Goal: Task Accomplishment & Management: Manage account settings

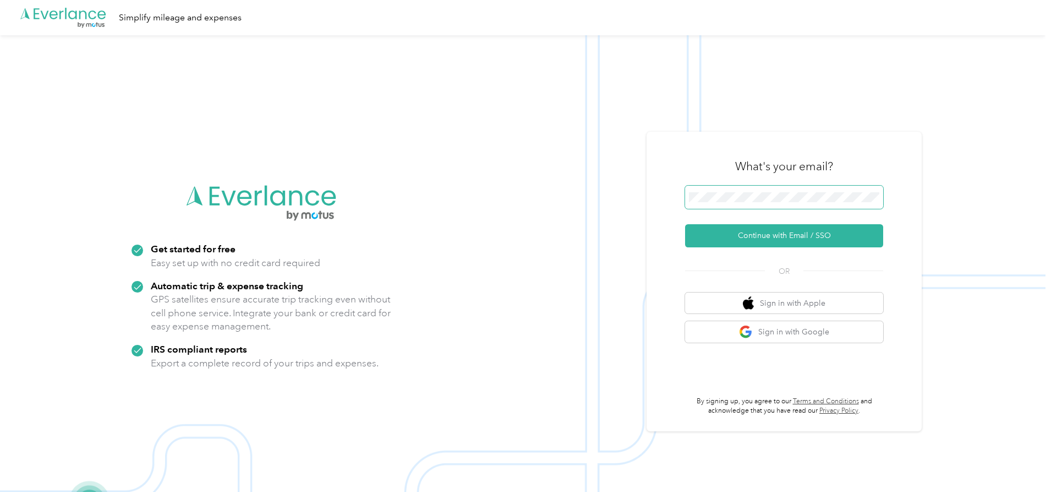
click at [685, 224] on button "Continue with Email / SSO" at bounding box center [784, 235] width 198 height 23
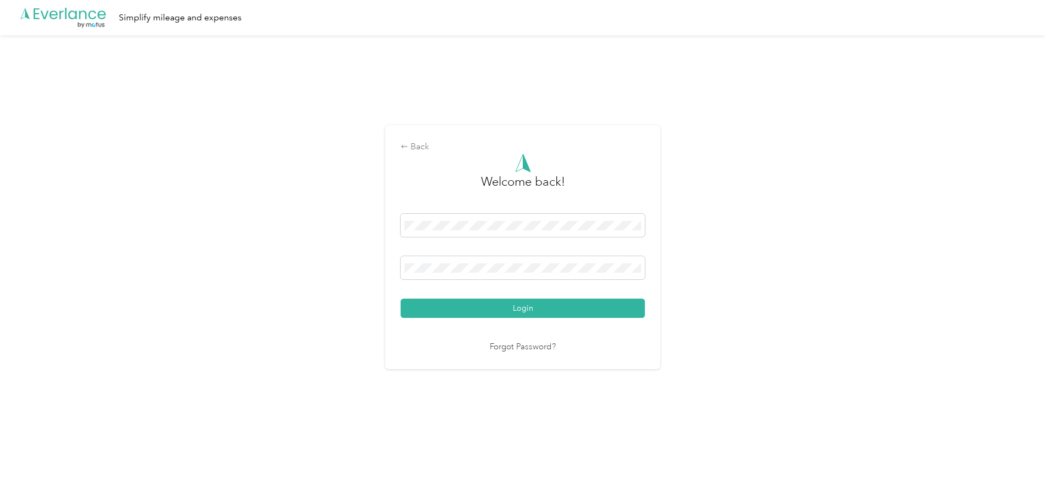
click at [541, 310] on button "Login" at bounding box center [523, 307] width 244 height 19
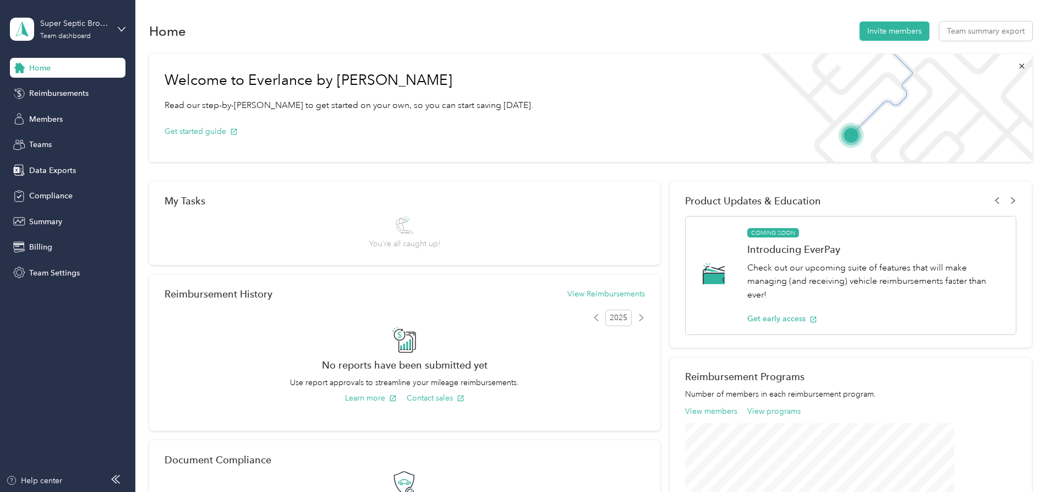
click at [49, 66] on span "Home" at bounding box center [39, 68] width 21 height 12
click at [18, 27] on icon at bounding box center [22, 28] width 17 height 15
click at [137, 211] on div "Home Invite members Team summary export Welcome to Everlance by Motus Read our …" at bounding box center [590, 383] width 910 height 767
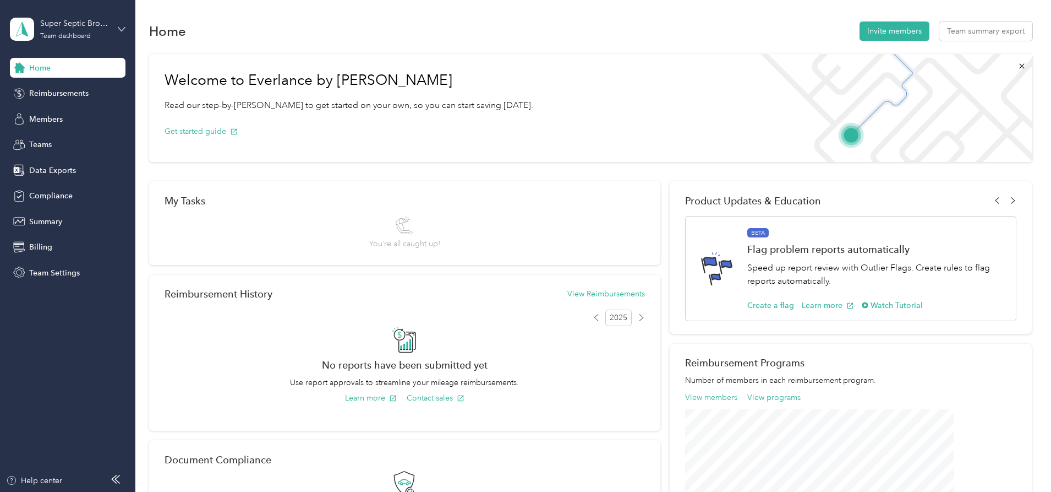
click at [122, 31] on icon at bounding box center [122, 29] width 8 height 8
click at [176, 223] on div "Welcome to Everlance by Motus Read our step-by-step guide to get started on you…" at bounding box center [590, 371] width 883 height 646
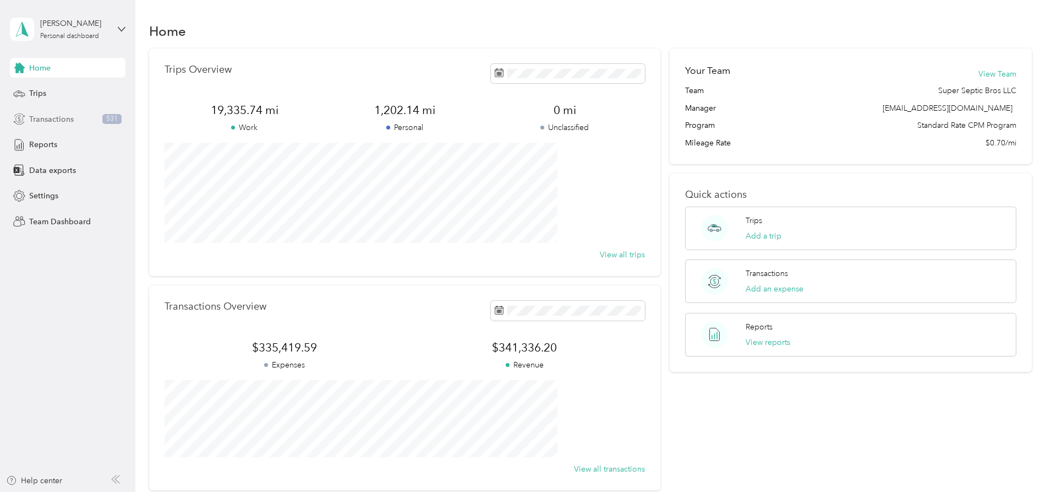
click at [52, 116] on span "Transactions" at bounding box center [51, 119] width 45 height 12
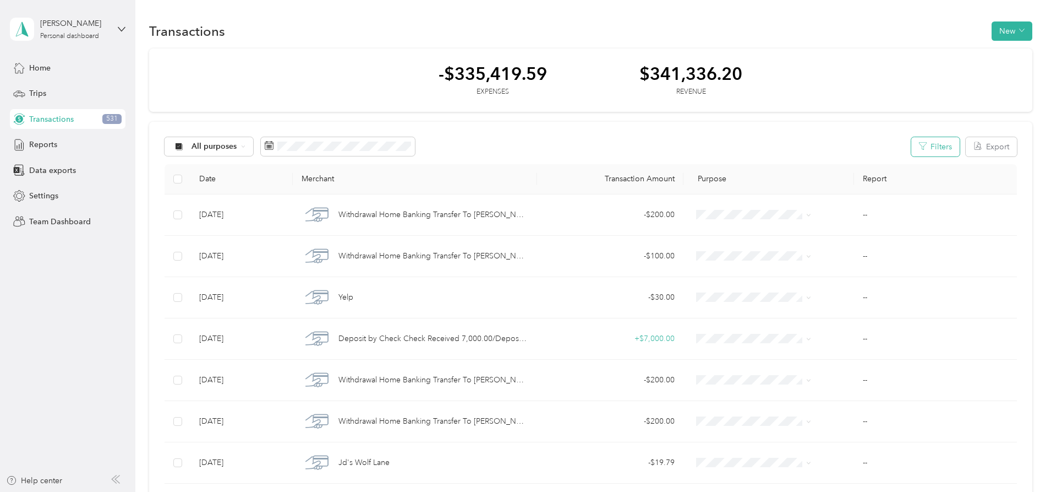
click at [912, 151] on button "Filters" at bounding box center [936, 146] width 48 height 19
click at [587, 144] on div "All purposes Filters Export" at bounding box center [591, 146] width 853 height 19
click at [912, 148] on button "Filters" at bounding box center [936, 146] width 48 height 19
drag, startPoint x: 785, startPoint y: 151, endPoint x: 833, endPoint y: 144, distance: 48.4
click at [808, 149] on div "All purposes Filters Export" at bounding box center [591, 146] width 853 height 19
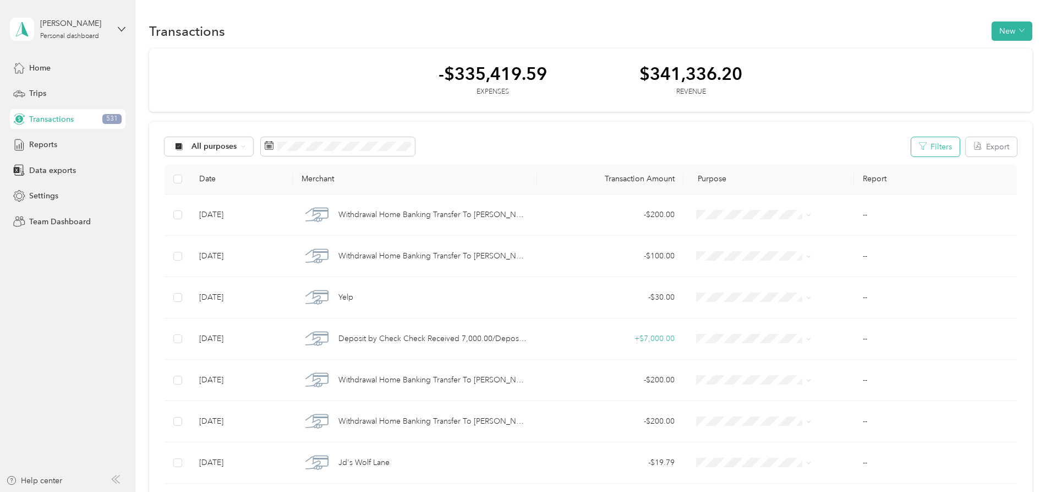
click at [919, 143] on icon "button" at bounding box center [923, 146] width 8 height 8
click at [912, 145] on button "Filters" at bounding box center [936, 146] width 48 height 19
click at [622, 90] on div "-$335,419.59 Expenses $341,336.20 Revenue" at bounding box center [590, 80] width 883 height 64
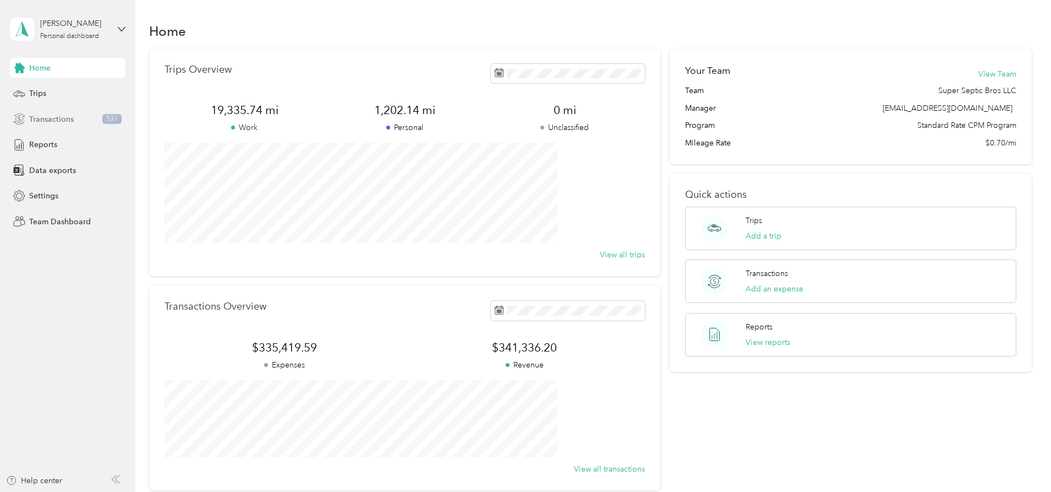
click at [61, 119] on span "Transactions" at bounding box center [51, 119] width 45 height 12
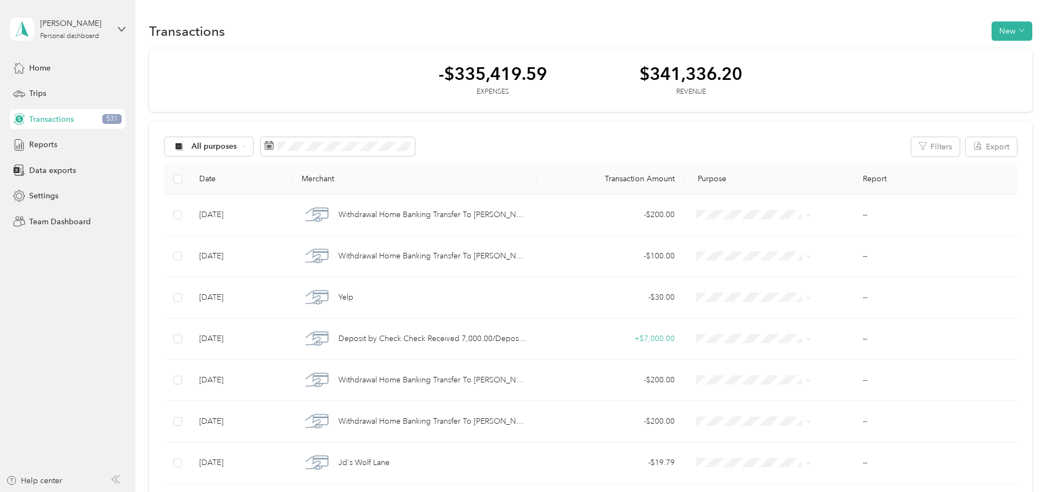
drag, startPoint x: 195, startPoint y: 71, endPoint x: 188, endPoint y: 75, distance: 7.6
